Goal: Task Accomplishment & Management: Complete application form

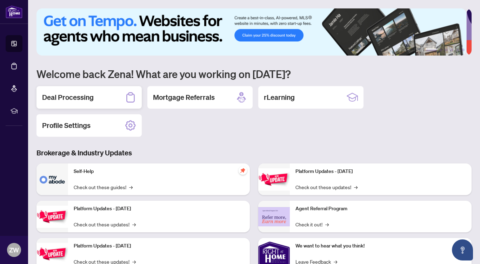
click at [86, 98] on h2 "Deal Processing" at bounding box center [68, 97] width 52 height 10
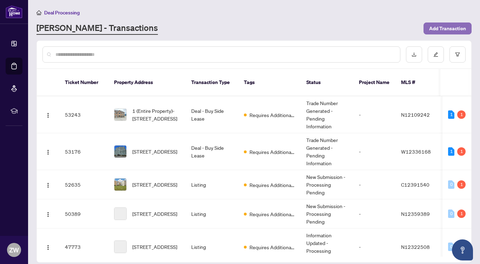
click at [442, 28] on span "Add Transaction" at bounding box center [447, 28] width 37 height 11
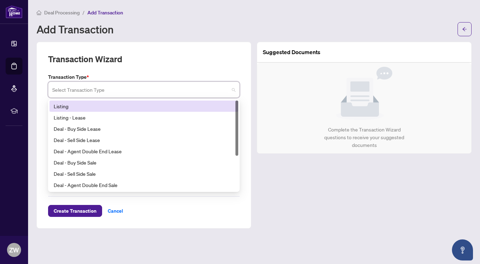
click at [97, 88] on input "search" at bounding box center [140, 90] width 177 height 15
click at [101, 105] on div "Listing" at bounding box center [144, 106] width 180 height 8
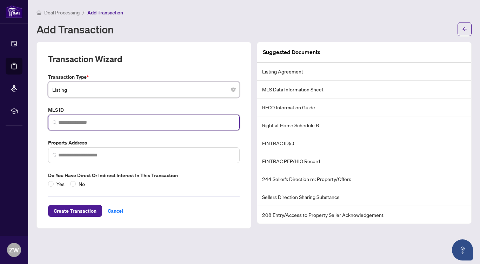
click at [85, 119] on input "search" at bounding box center [146, 122] width 177 height 7
paste input "*********"
type input "*********"
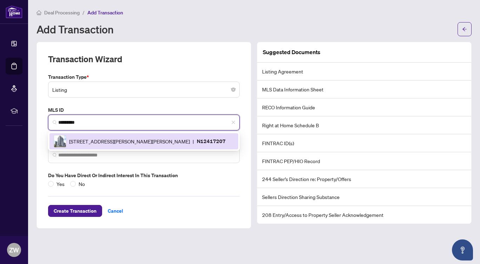
click at [105, 144] on span "[STREET_ADDRESS][PERSON_NAME][PERSON_NAME]" at bounding box center [129, 141] width 121 height 8
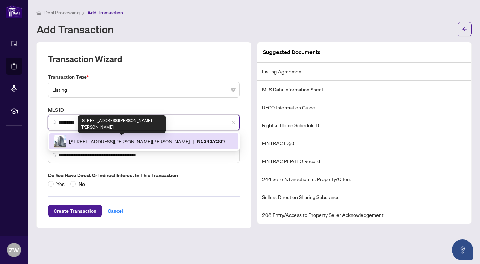
type input "**********"
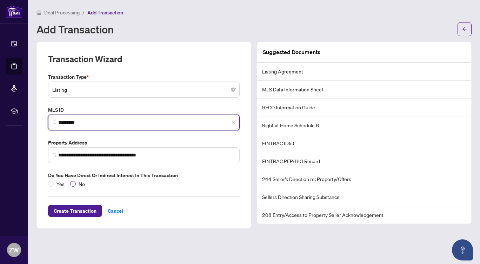
type input "*********"
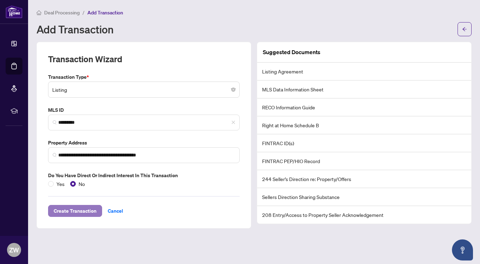
click at [86, 209] on span "Create Transaction" at bounding box center [75, 210] width 43 height 11
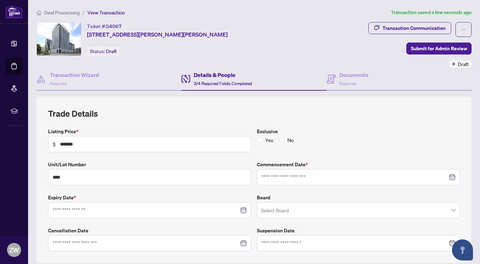
type input "**********"
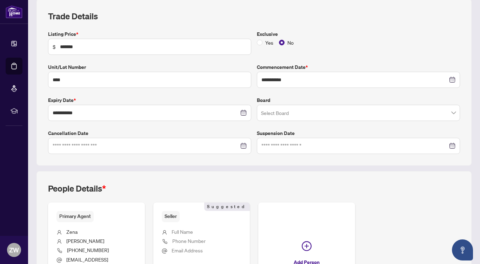
scroll to position [104, 0]
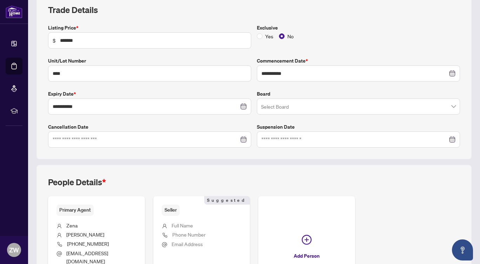
click at [339, 106] on input "search" at bounding box center [355, 107] width 188 height 15
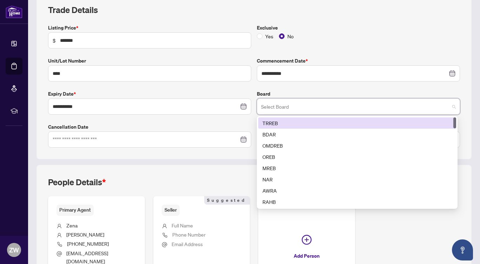
click at [326, 122] on div "TRREB" at bounding box center [358, 123] width 190 height 8
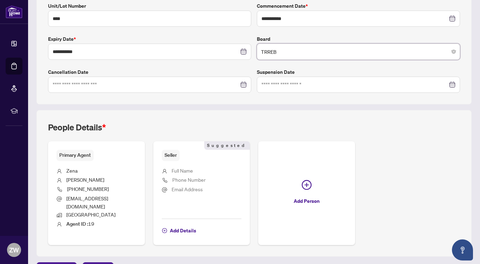
scroll to position [169, 0]
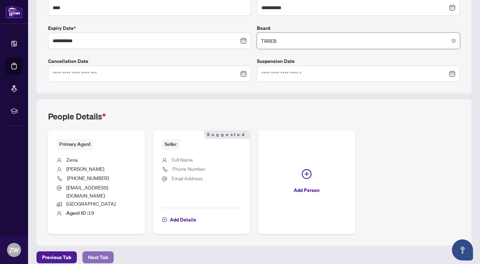
click at [104, 251] on span "Next Tab" at bounding box center [98, 256] width 20 height 11
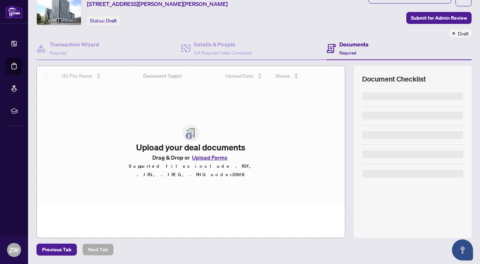
scroll to position [30, 0]
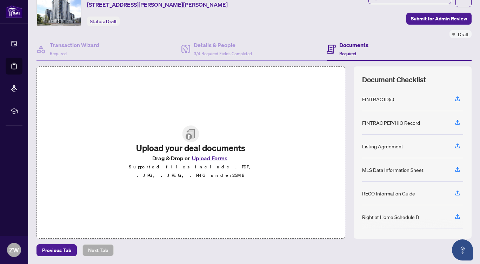
click at [208, 162] on button "Upload Forms" at bounding box center [210, 157] width 40 height 9
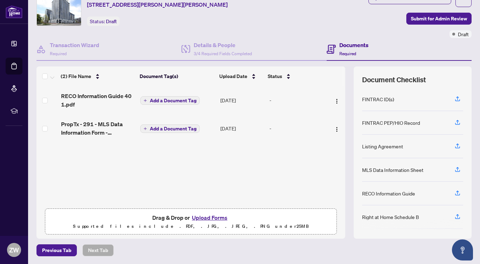
drag, startPoint x: 338, startPoint y: 117, endPoint x: 339, endPoint y: 75, distance: 42.5
click at [338, 80] on div "(2) File Name Document Tag(s) Upload Date Status RECO Information Guide 40 1.pd…" at bounding box center [191, 135] width 309 height 138
click at [343, 74] on th at bounding box center [344, 76] width 2 height 20
click at [213, 216] on button "Upload Forms" at bounding box center [210, 217] width 40 height 9
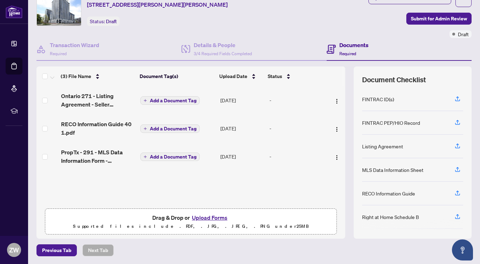
scroll to position [0, 0]
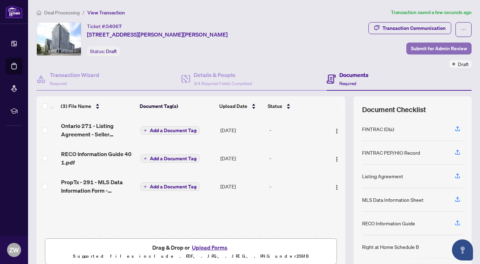
click at [418, 49] on span "Submit for Admin Review" at bounding box center [439, 48] width 56 height 11
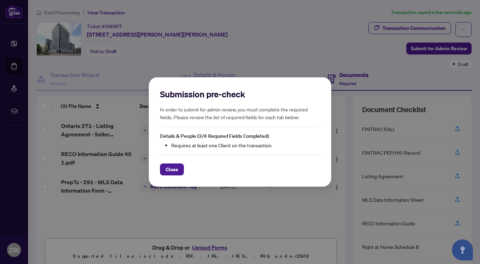
click at [232, 217] on div "Submission pre-check In order to submit for admin review, you must complete the…" at bounding box center [240, 132] width 480 height 264
click at [177, 169] on span "Close" at bounding box center [172, 169] width 13 height 11
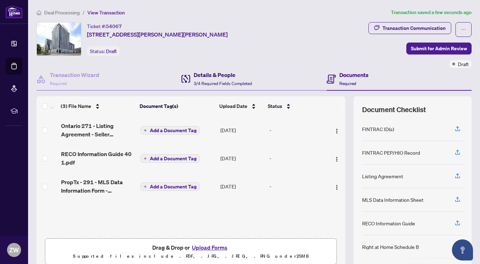
click at [216, 77] on h4 "Details & People" at bounding box center [223, 75] width 58 height 8
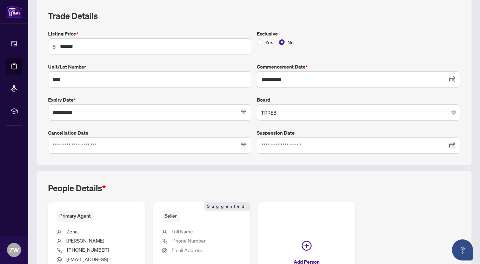
scroll to position [169, 0]
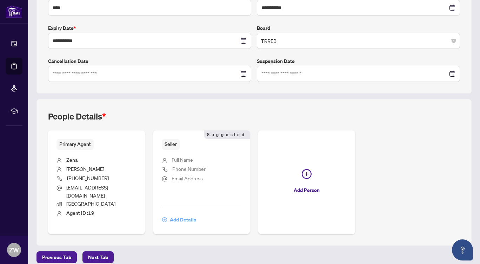
click at [186, 214] on span "Add Details" at bounding box center [183, 219] width 26 height 11
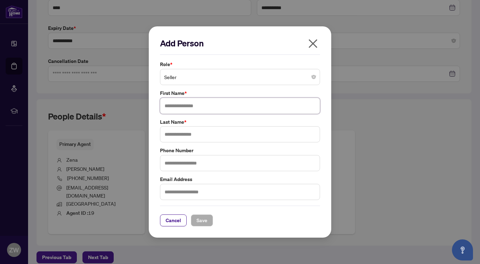
click at [206, 106] on input "text" at bounding box center [240, 106] width 160 height 16
type input "*******"
click at [203, 133] on input "text" at bounding box center [240, 134] width 160 height 16
type input "****"
click at [207, 220] on span "Save" at bounding box center [202, 219] width 11 height 11
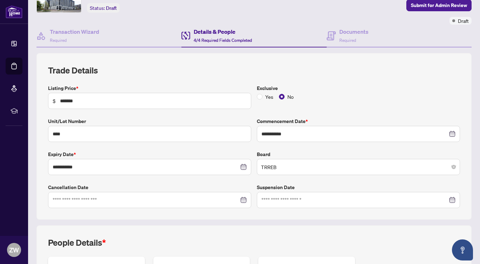
scroll to position [0, 0]
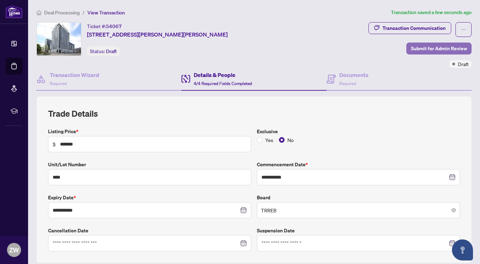
click at [423, 50] on span "Submit for Admin Review" at bounding box center [439, 48] width 56 height 11
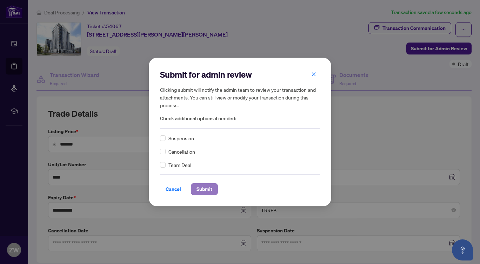
click at [209, 188] on span "Submit" at bounding box center [205, 188] width 16 height 11
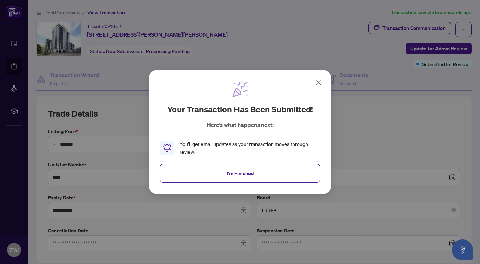
click at [320, 81] on icon at bounding box center [319, 82] width 4 height 4
